Goal: Information Seeking & Learning: Learn about a topic

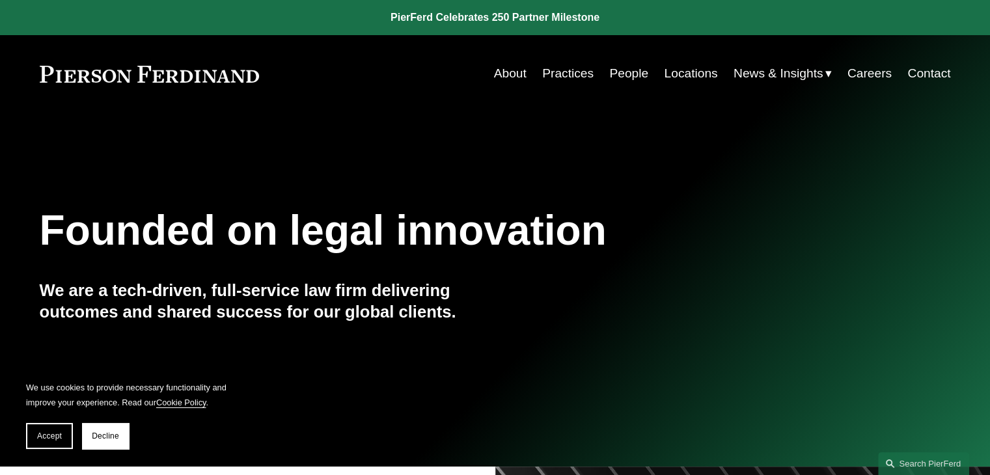
click at [619, 74] on link "People" at bounding box center [628, 73] width 39 height 25
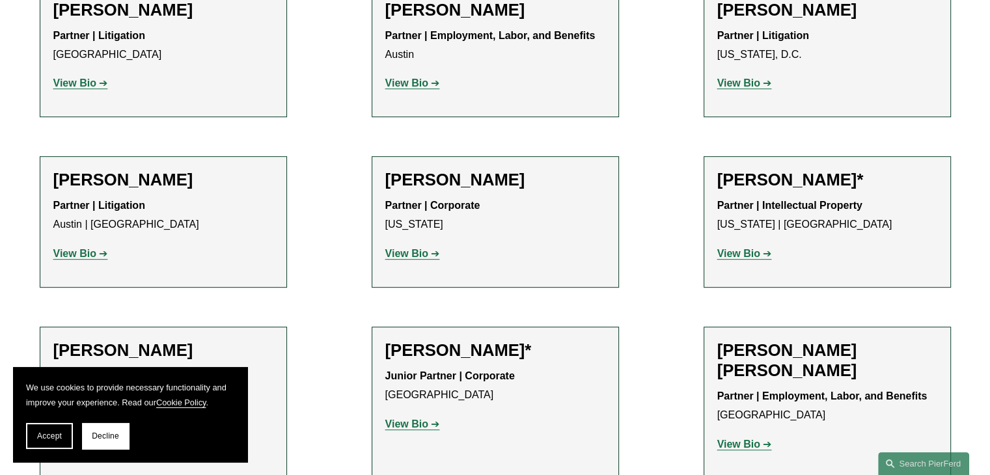
scroll to position [586, 0]
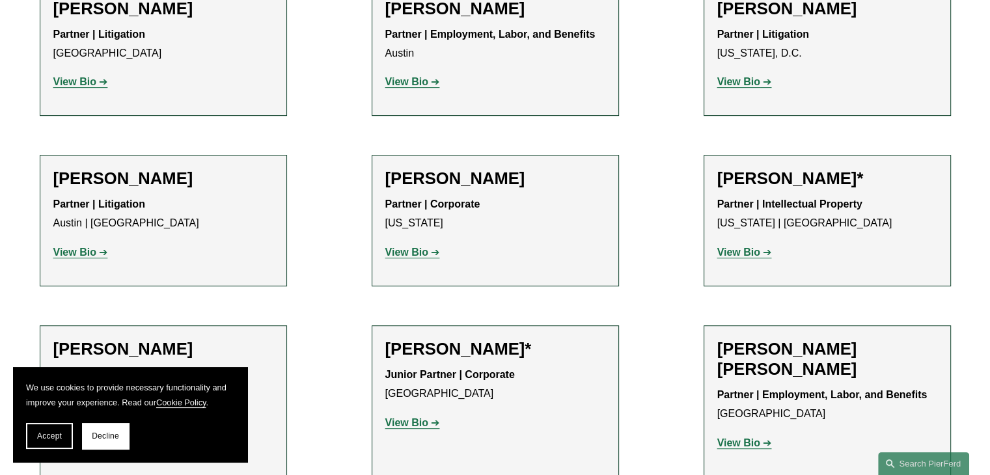
click at [79, 85] on strong "View Bio" at bounding box center [74, 81] width 43 height 11
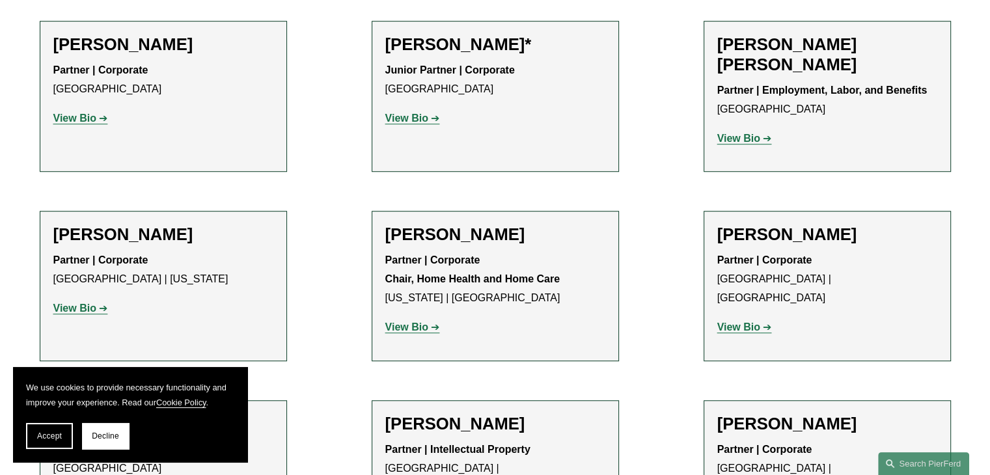
scroll to position [911, 0]
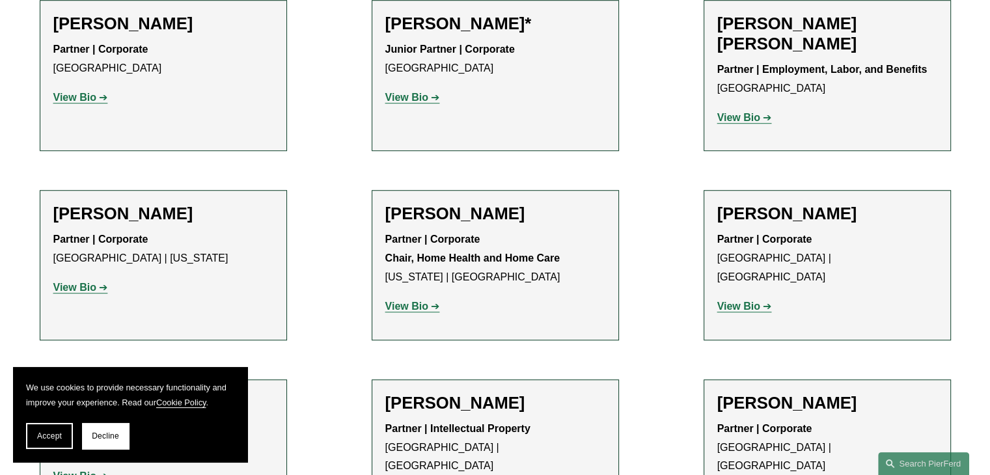
click at [426, 101] on strong "View Bio" at bounding box center [406, 97] width 43 height 11
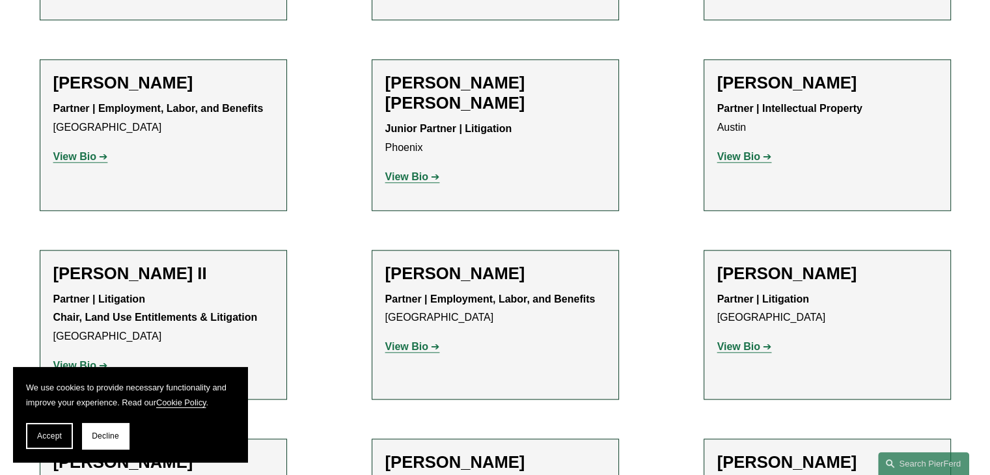
scroll to position [1431, 0]
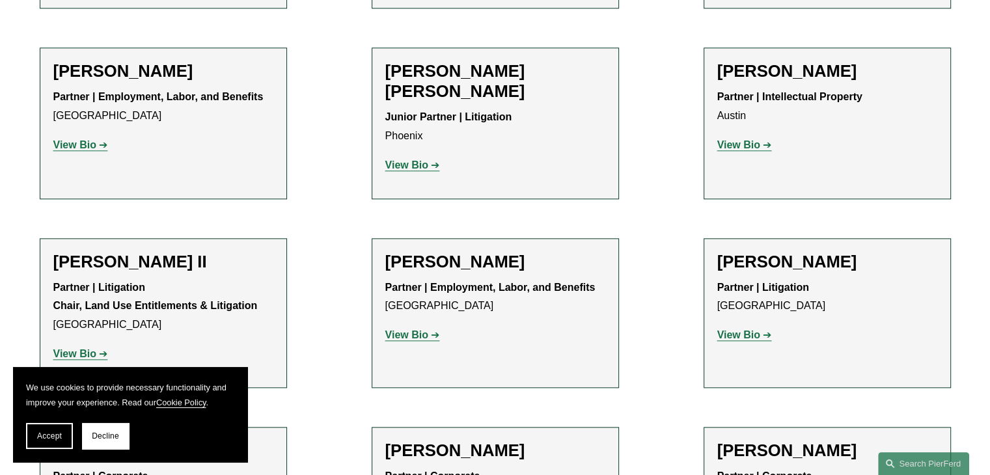
click at [411, 159] on strong "View Bio" at bounding box center [406, 164] width 43 height 11
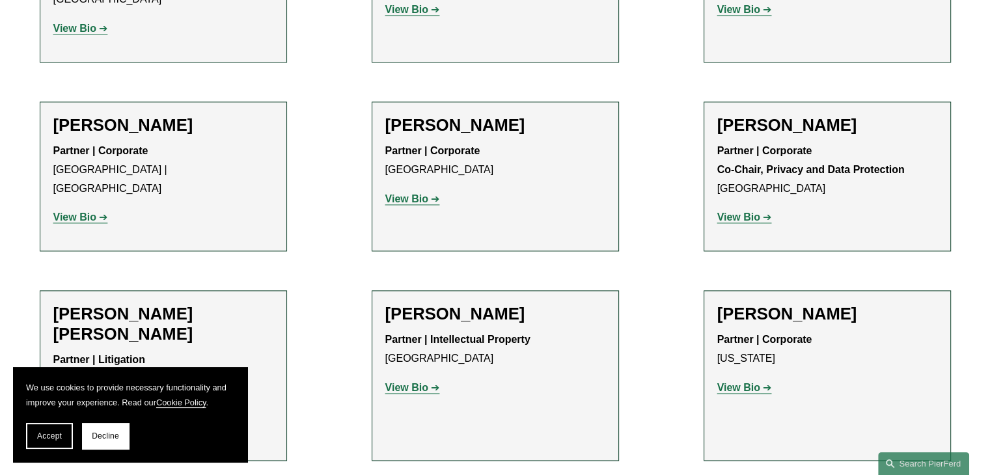
scroll to position [1887, 0]
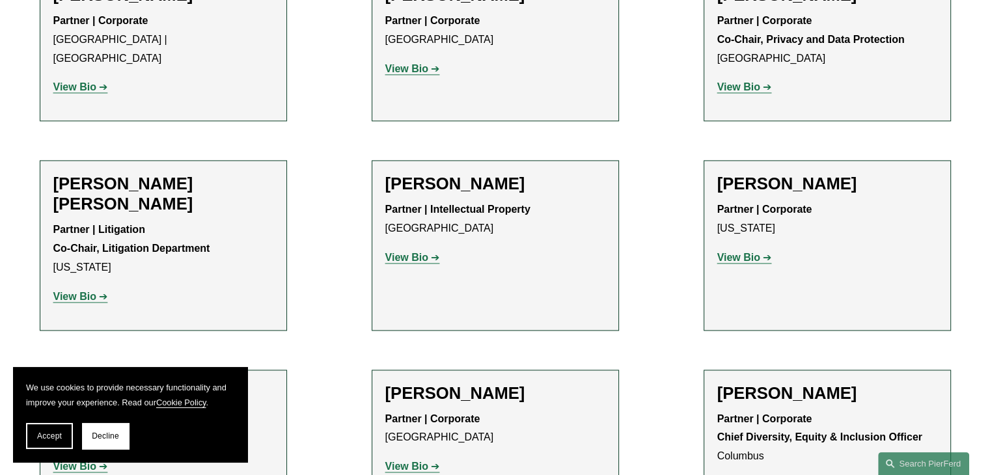
click at [754, 252] on strong "View Bio" at bounding box center [738, 257] width 43 height 11
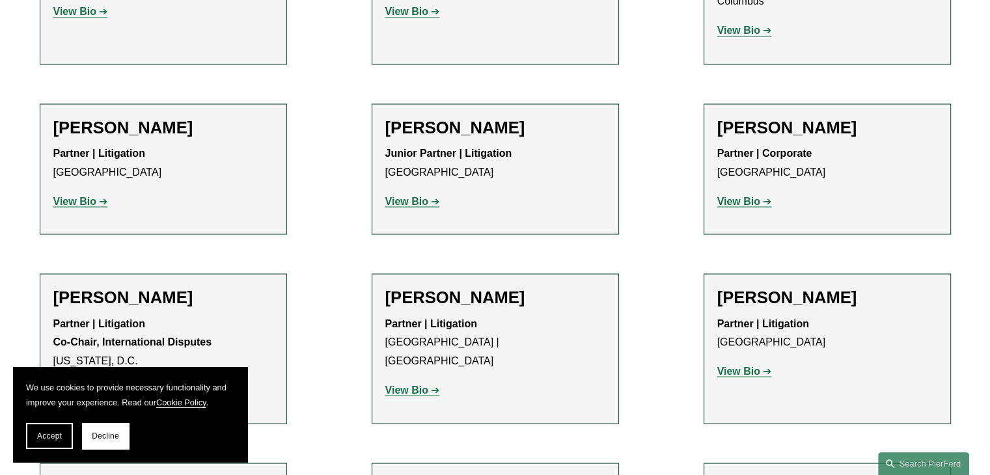
scroll to position [2342, 0]
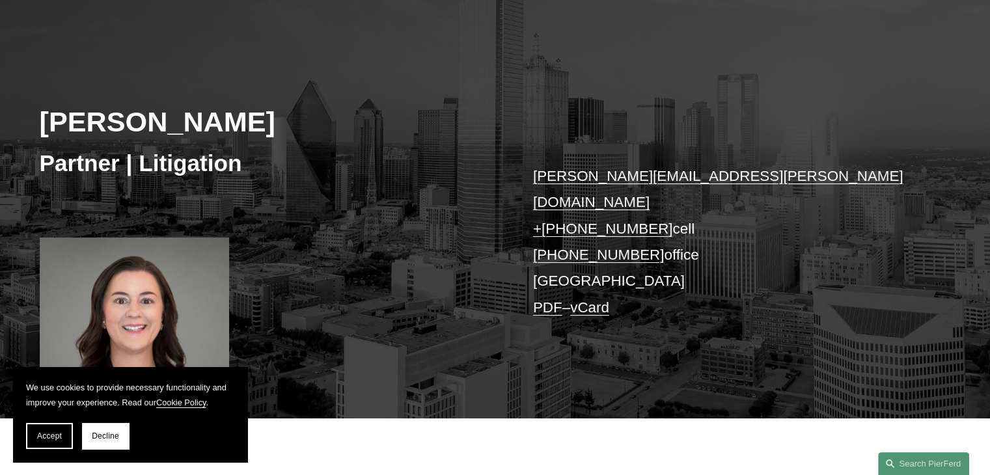
scroll to position [325, 0]
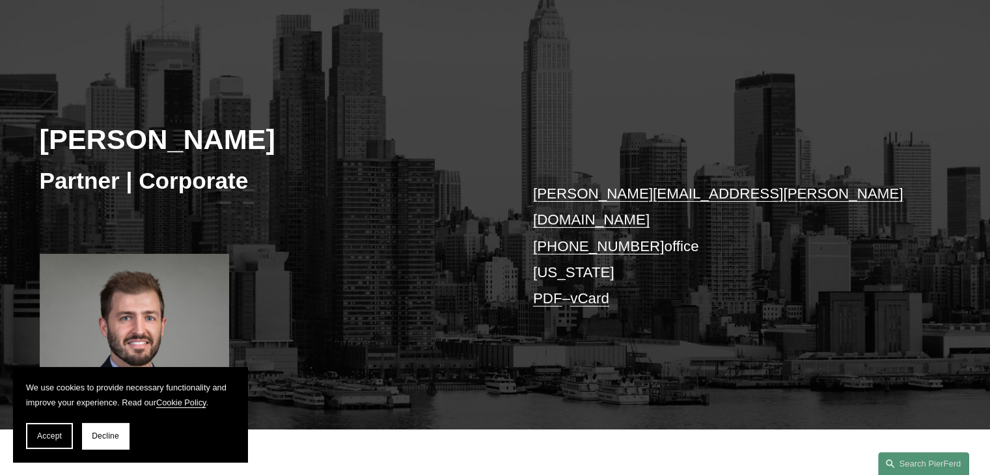
scroll to position [325, 0]
